Goal: Task Accomplishment & Management: Use online tool/utility

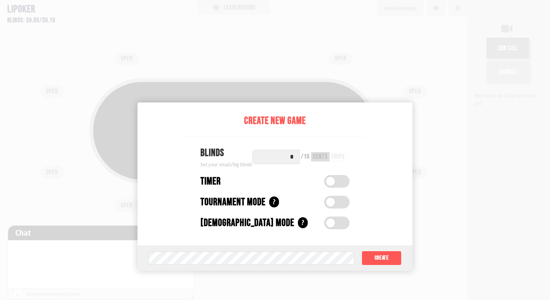
scroll to position [36, 0]
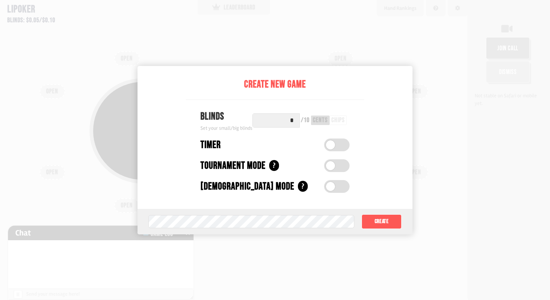
click at [291, 120] on input "*" at bounding box center [276, 120] width 47 height 14
click at [293, 120] on input "*" at bounding box center [276, 120] width 47 height 14
click at [390, 227] on button "Create" at bounding box center [382, 221] width 40 height 15
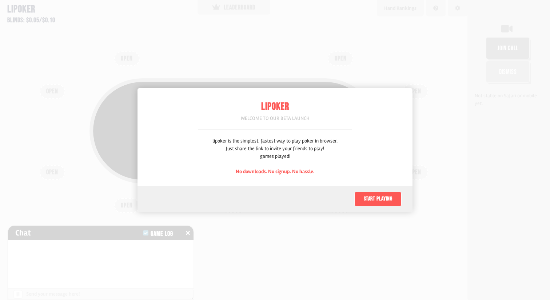
scroll to position [36, 0]
click at [371, 194] on button "Start playing" at bounding box center [378, 198] width 47 height 15
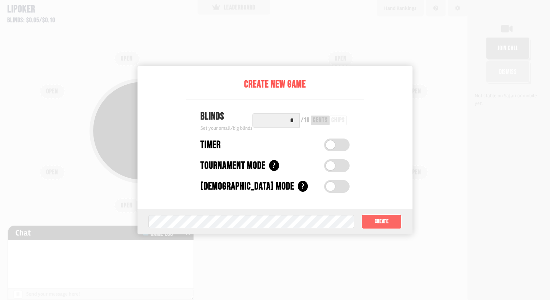
click at [390, 218] on button "Create" at bounding box center [382, 221] width 40 height 15
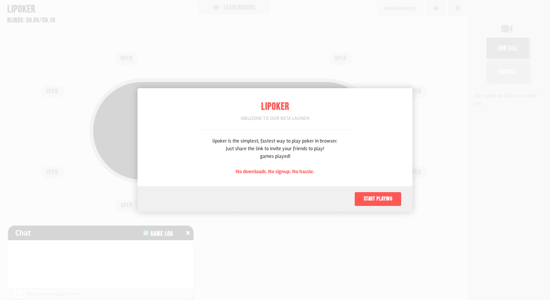
scroll to position [36, 0]
click at [380, 196] on button "Start playing" at bounding box center [378, 198] width 47 height 15
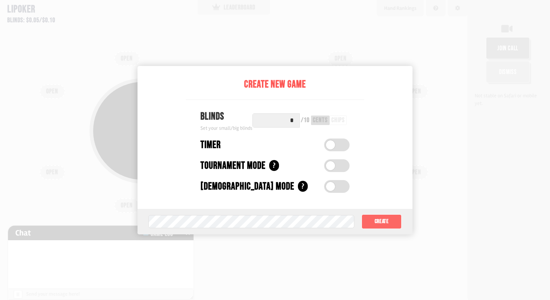
click at [388, 220] on button "Create" at bounding box center [382, 221] width 40 height 15
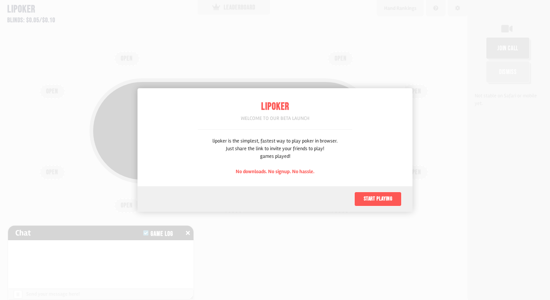
scroll to position [36, 0]
click at [384, 190] on div "Start playing" at bounding box center [275, 198] width 275 height 25
click at [382, 197] on button "Start playing" at bounding box center [378, 198] width 47 height 15
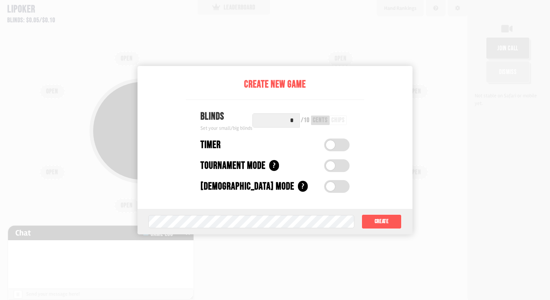
click at [331, 142] on span at bounding box center [330, 144] width 9 height 9
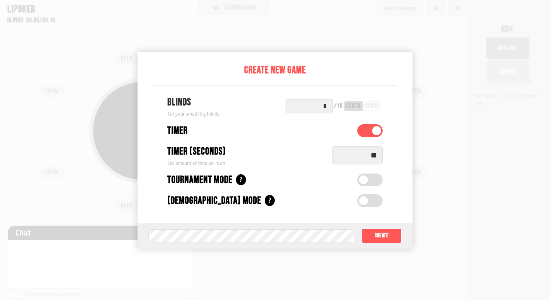
click at [383, 130] on label at bounding box center [369, 130] width 25 height 13
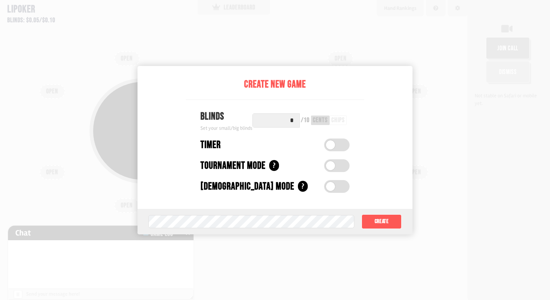
click at [335, 147] on label at bounding box center [336, 144] width 25 height 13
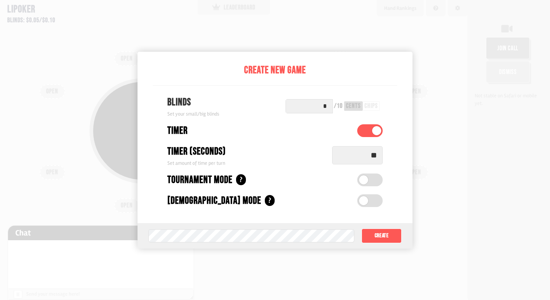
click at [314, 107] on input "*" at bounding box center [309, 106] width 47 height 14
click at [329, 106] on input "*" at bounding box center [309, 106] width 47 height 14
click at [333, 106] on input "*" at bounding box center [309, 106] width 47 height 14
click at [412, 85] on div "Create New Game Blinds Set your small/big blinds * / 10 cents chips Timer Timer…" at bounding box center [275, 150] width 275 height 197
click at [387, 229] on button "Create" at bounding box center [382, 235] width 40 height 15
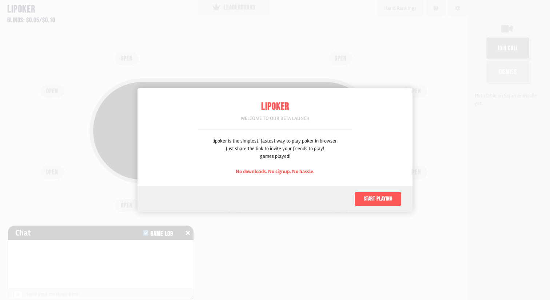
scroll to position [36, 0]
click at [376, 202] on button "Start playing" at bounding box center [378, 198] width 47 height 15
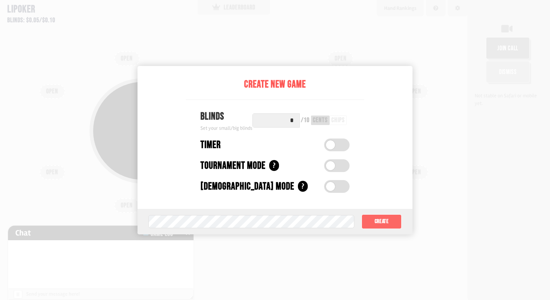
click at [380, 218] on button "Create" at bounding box center [382, 221] width 40 height 15
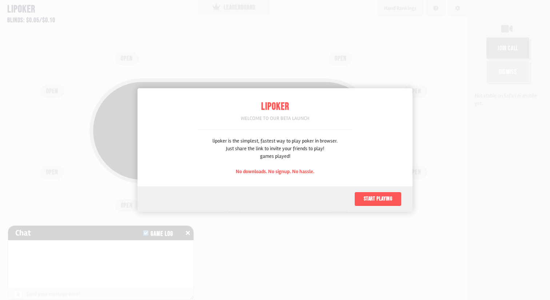
scroll to position [36, 0]
click at [388, 204] on button "Start playing" at bounding box center [378, 198] width 47 height 15
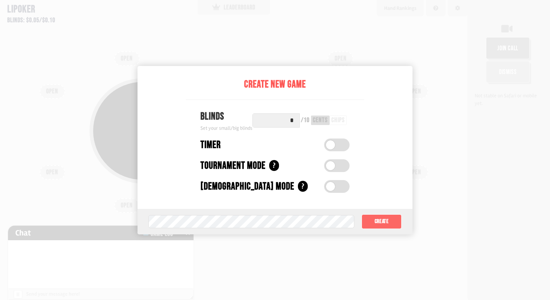
click at [379, 215] on button "Create" at bounding box center [382, 221] width 40 height 15
